Goal: Entertainment & Leisure: Consume media (video, audio)

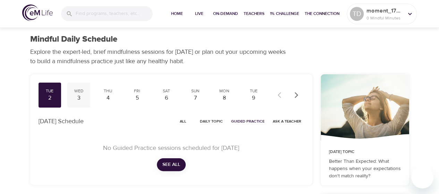
click at [79, 96] on div "3" at bounding box center [78, 98] width 17 height 8
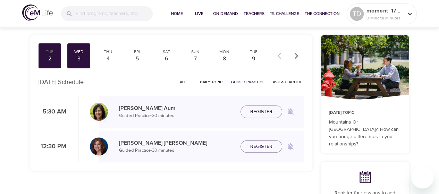
scroll to position [31, 0]
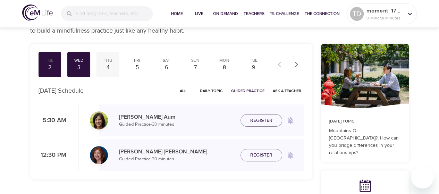
click at [108, 63] on div "4" at bounding box center [107, 67] width 17 height 8
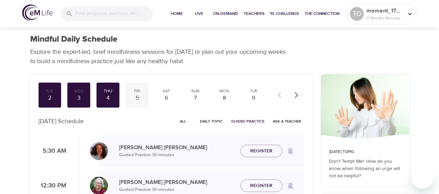
click at [135, 96] on div "5" at bounding box center [136, 98] width 17 height 8
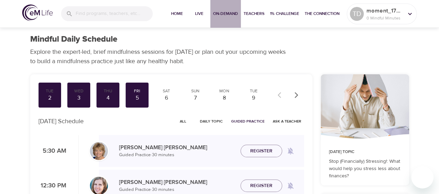
click at [217, 14] on span "On-Demand" at bounding box center [225, 13] width 25 height 7
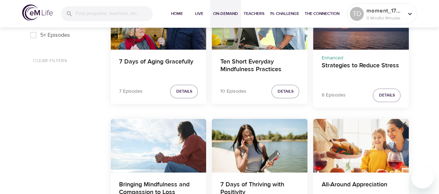
scroll to position [368, 0]
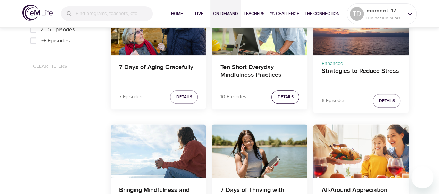
click at [284, 95] on span "Details" at bounding box center [285, 96] width 16 height 7
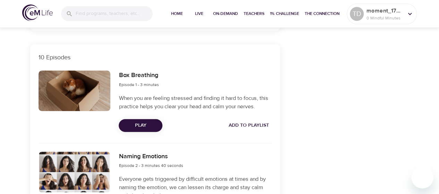
scroll to position [229, 0]
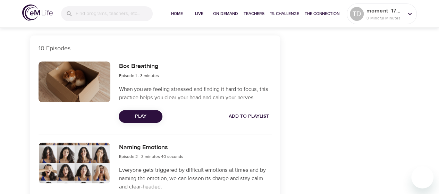
click at [149, 116] on span "Play" at bounding box center [140, 116] width 33 height 9
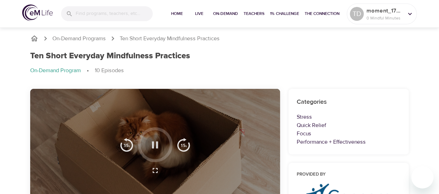
click at [154, 146] on icon "button" at bounding box center [155, 144] width 6 height 7
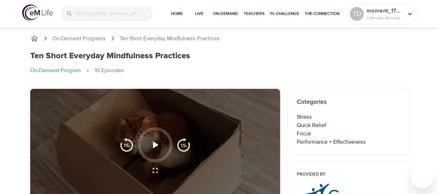
click at [155, 145] on icon "button" at bounding box center [156, 144] width 6 height 7
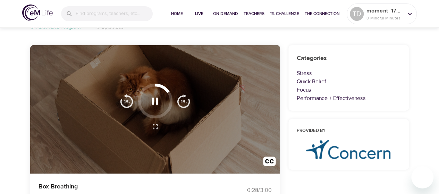
scroll to position [42, 0]
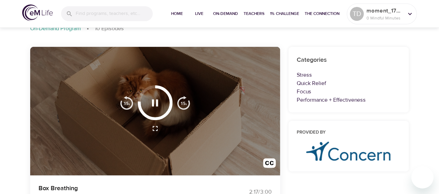
click at [240, 109] on div at bounding box center [155, 111] width 250 height 129
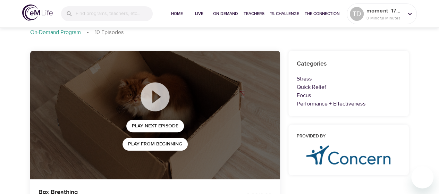
scroll to position [0, 0]
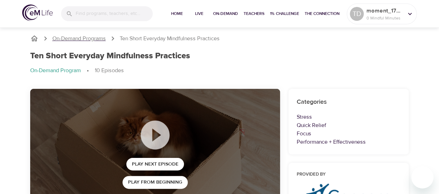
click at [94, 37] on p "On-Demand Programs" at bounding box center [78, 39] width 53 height 8
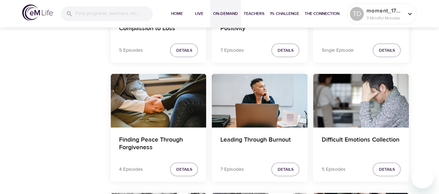
scroll to position [712, 0]
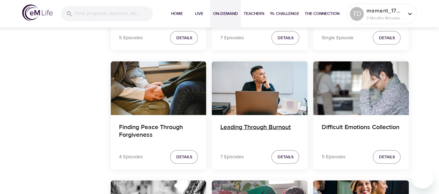
click at [250, 125] on h4 "Leading Through Burnout" at bounding box center [259, 132] width 79 height 17
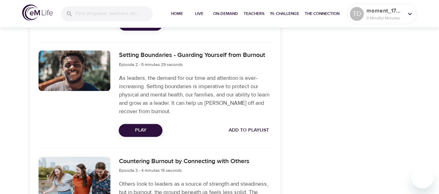
scroll to position [373, 0]
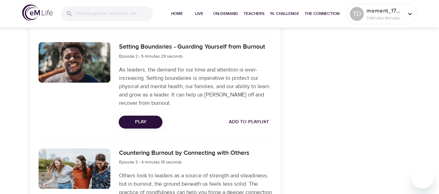
drag, startPoint x: 432, startPoint y: 77, endPoint x: 433, endPoint y: 83, distance: 6.1
click at [433, 83] on div at bounding box center [435, 97] width 7 height 194
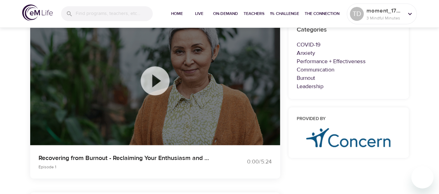
scroll to position [0, 0]
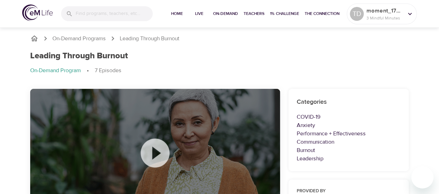
click at [77, 34] on div "On-Demand Programs Leading Through Burnout Leading Through Burnout On-Demand Pr…" at bounding box center [220, 57] width 396 height 63
click at [78, 35] on p "On-Demand Programs" at bounding box center [78, 39] width 53 height 8
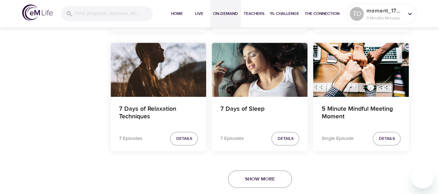
scroll to position [1455, 0]
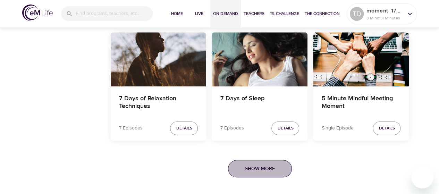
click at [261, 160] on button "Show More" at bounding box center [260, 169] width 64 height 18
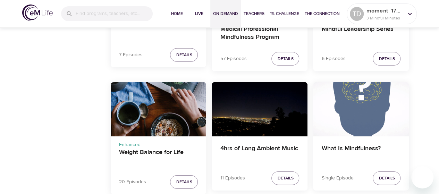
scroll to position [2380, 0]
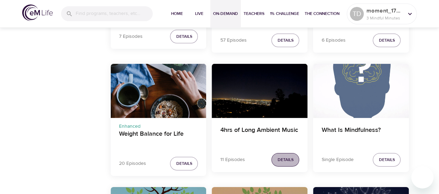
click at [281, 156] on span "Details" at bounding box center [285, 159] width 16 height 7
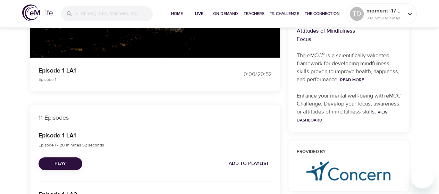
scroll to position [765, 0]
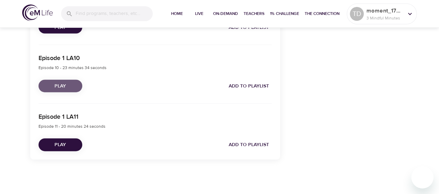
click at [65, 85] on span "Play" at bounding box center [60, 86] width 33 height 9
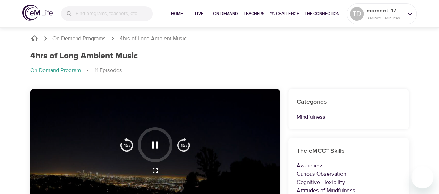
click at [228, 138] on div at bounding box center [155, 153] width 250 height 129
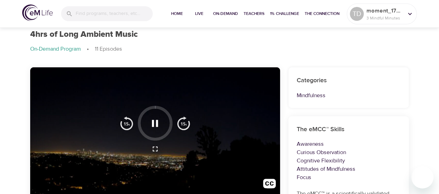
scroll to position [20, 0]
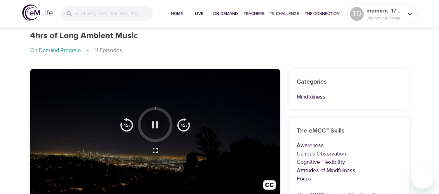
click at [154, 126] on icon "button" at bounding box center [155, 125] width 12 height 12
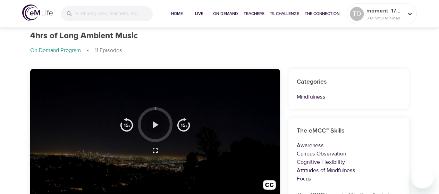
click at [153, 120] on icon "button" at bounding box center [155, 125] width 12 height 12
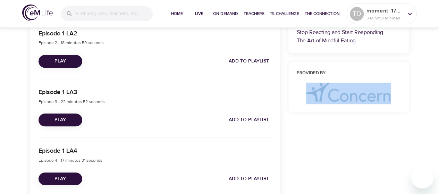
scroll to position [325, 0]
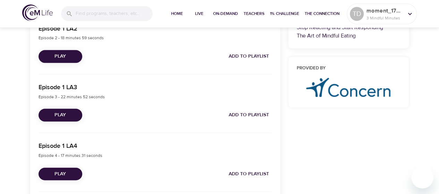
drag, startPoint x: 432, startPoint y: 129, endPoint x: 434, endPoint y: 23, distance: 106.2
click at [434, 23] on div at bounding box center [435, 97] width 7 height 194
click at [58, 112] on span "Play" at bounding box center [60, 115] width 33 height 9
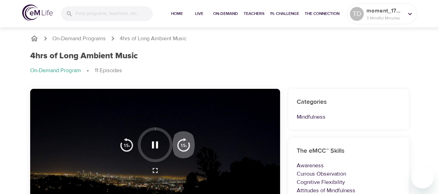
click at [187, 143] on img "button" at bounding box center [184, 145] width 14 height 14
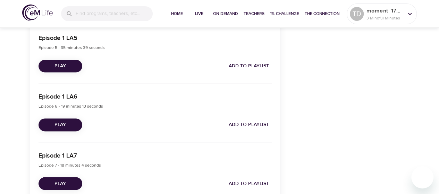
scroll to position [491, 0]
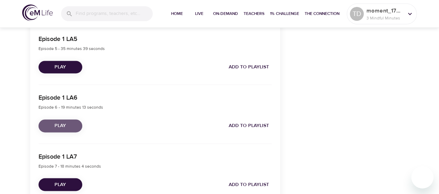
click at [75, 127] on span "Play" at bounding box center [60, 125] width 33 height 9
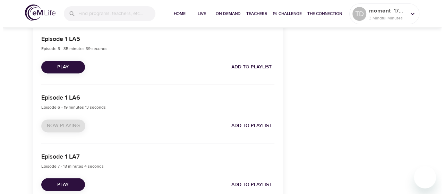
scroll to position [0, 0]
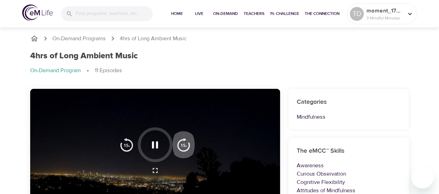
click at [184, 147] on img "button" at bounding box center [184, 145] width 14 height 14
click at [68, 34] on div "On-Demand Programs 4hrs of Long Ambient Music 4hrs of Long Ambient Music On-Dem…" at bounding box center [220, 57] width 396 height 63
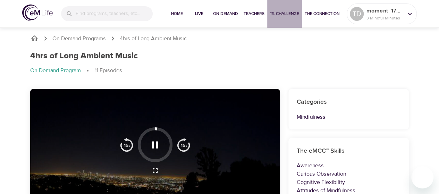
click at [282, 13] on span "1% Challenge" at bounding box center [284, 13] width 29 height 7
